Goal: Task Accomplishment & Management: Manage account settings

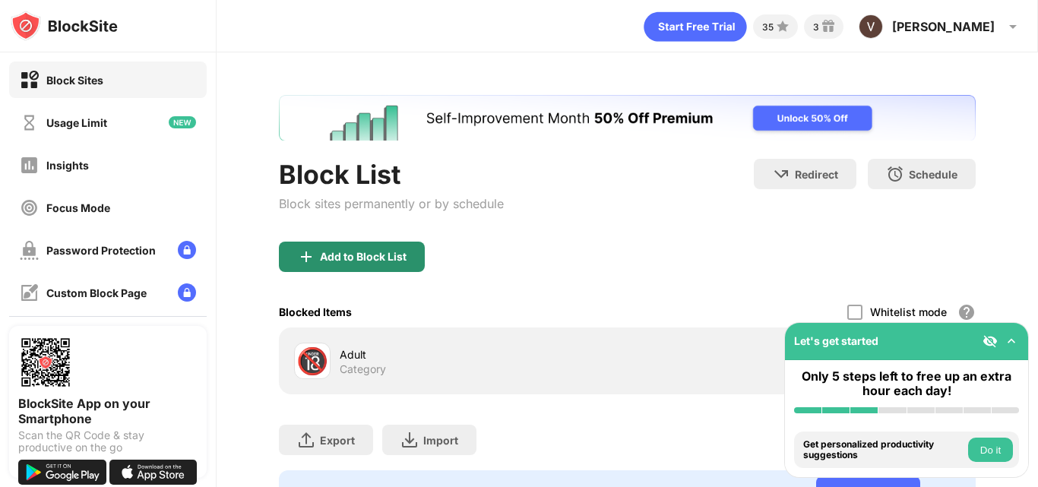
click at [337, 258] on div "Add to Block List" at bounding box center [363, 257] width 87 height 12
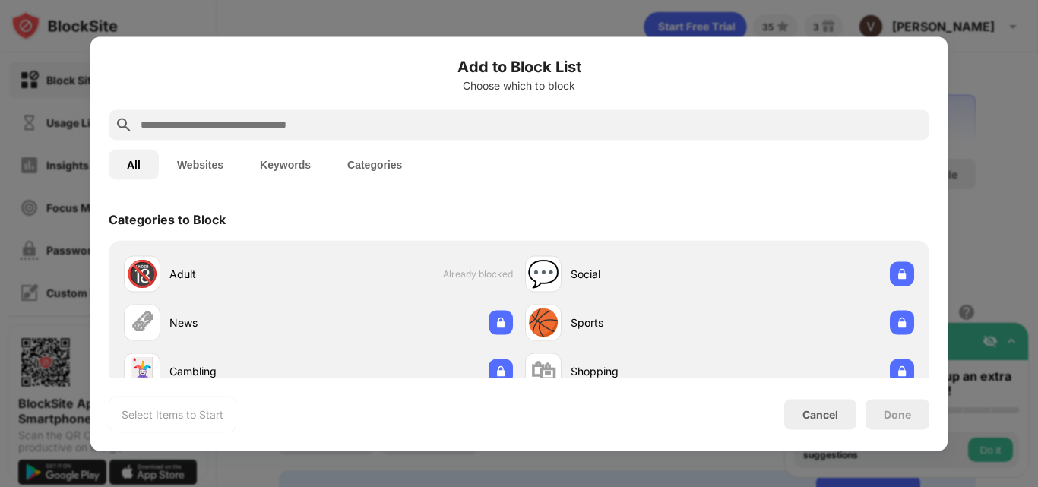
click at [267, 169] on button "Keywords" at bounding box center [285, 164] width 87 height 30
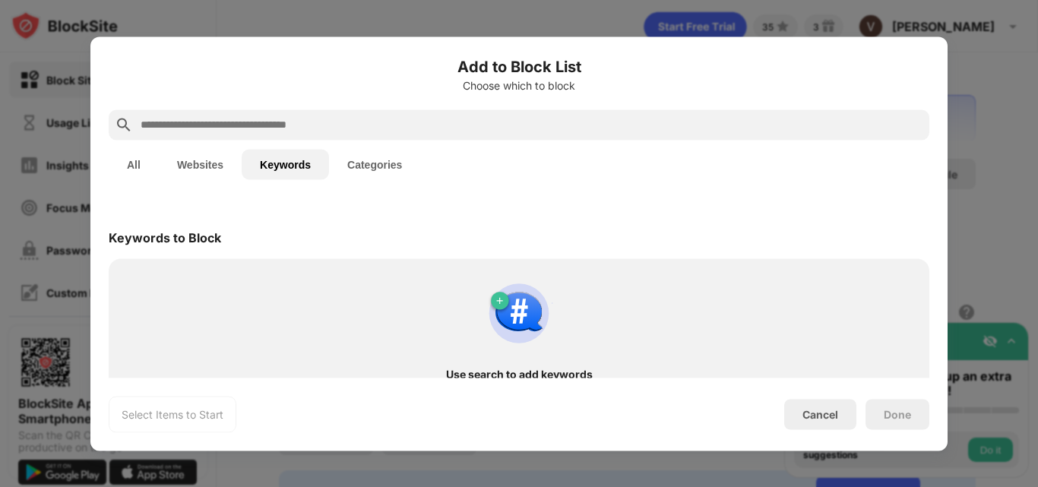
click at [202, 160] on button "Websites" at bounding box center [200, 164] width 83 height 30
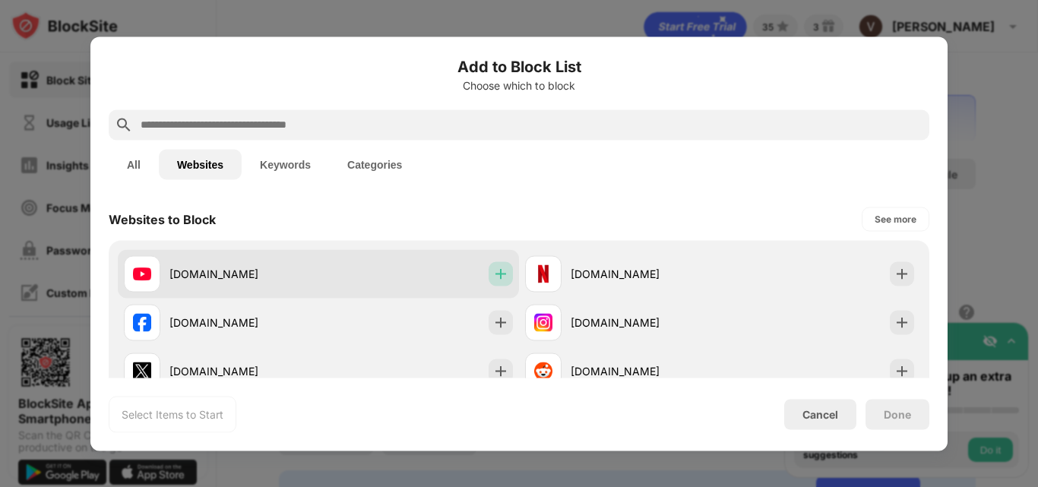
click at [493, 271] on img at bounding box center [500, 273] width 15 height 15
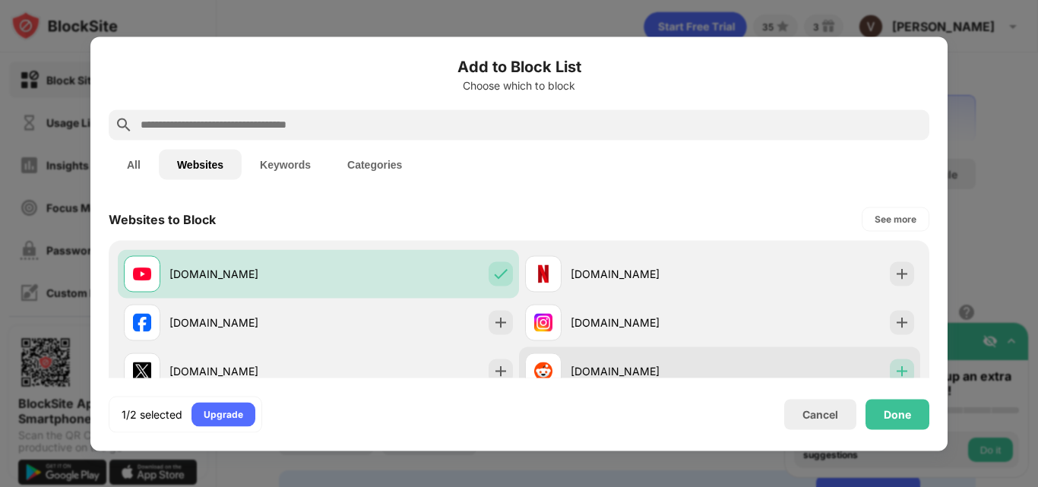
click at [901, 369] on div at bounding box center [902, 371] width 24 height 24
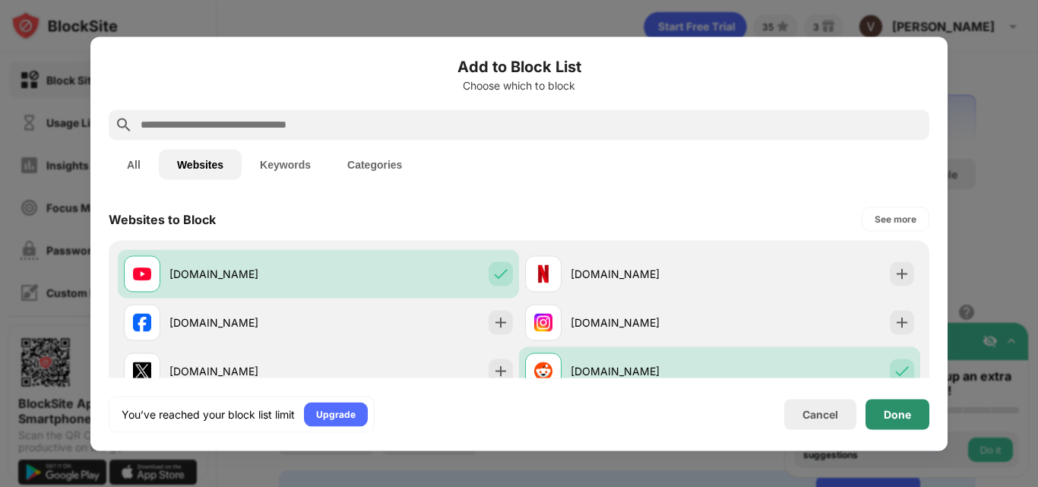
click at [899, 410] on div "Done" at bounding box center [897, 414] width 27 height 12
